Goal: Book appointment/travel/reservation

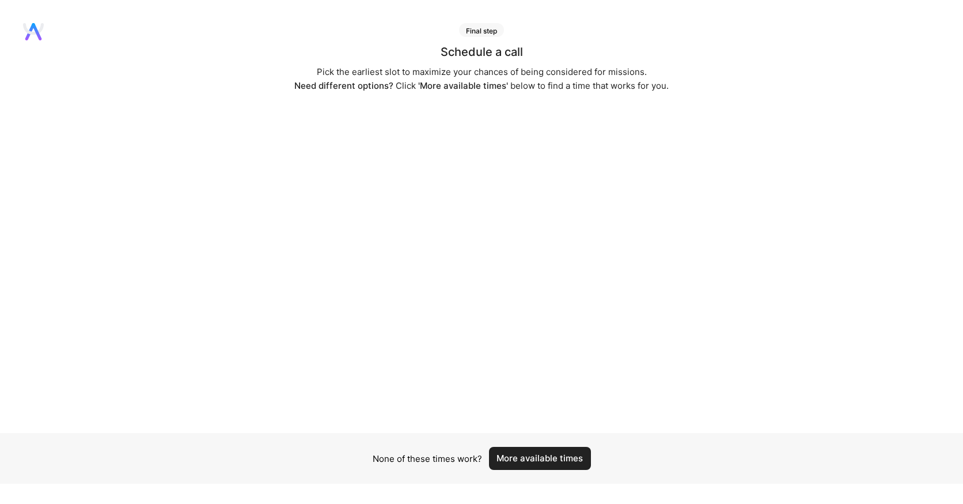
click at [676, 96] on div "Schedule a call Pick the earliest slot to maximize your chances of being consid…" at bounding box center [481, 239] width 963 height 387
click at [554, 459] on button "More available times" at bounding box center [540, 458] width 102 height 23
click at [553, 444] on button "More available times" at bounding box center [540, 451] width 102 height 23
click at [569, 441] on button "More available times" at bounding box center [540, 451] width 102 height 23
click at [540, 447] on button "More available times" at bounding box center [540, 451] width 102 height 23
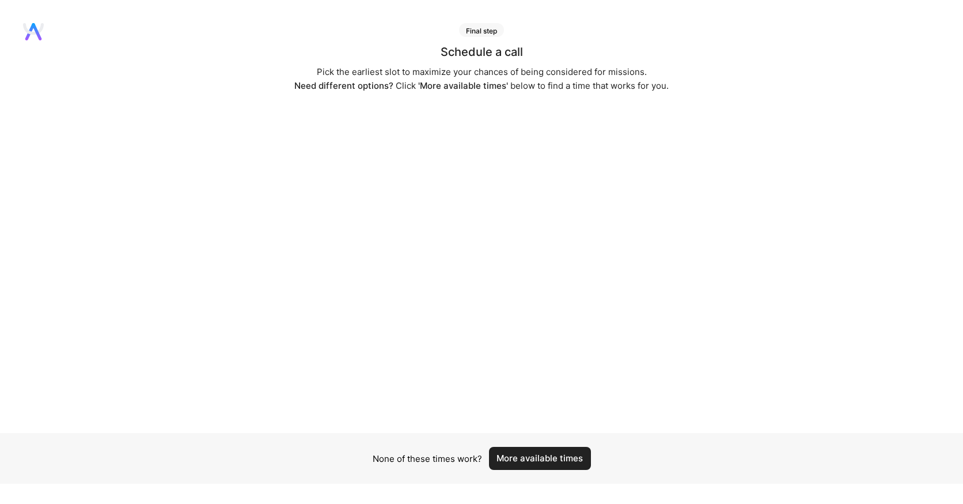
click at [512, 462] on button "More available times" at bounding box center [540, 458] width 102 height 23
click at [555, 443] on button "More available times" at bounding box center [540, 451] width 102 height 23
click at [543, 449] on button "More available times" at bounding box center [540, 451] width 102 height 23
